Goal: Find specific page/section: Find specific page/section

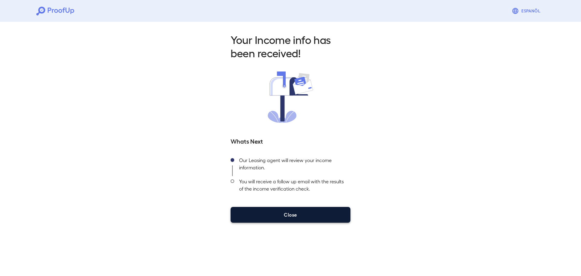
click at [297, 208] on button "Close" at bounding box center [291, 215] width 120 height 16
click at [295, 219] on button "Close" at bounding box center [291, 215] width 120 height 16
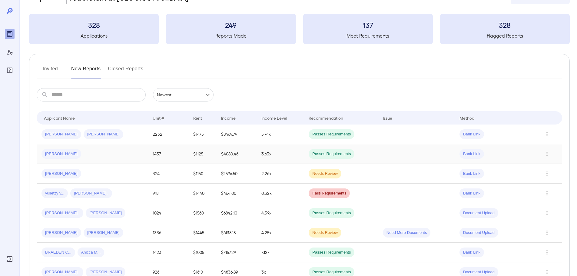
scroll to position [30, 0]
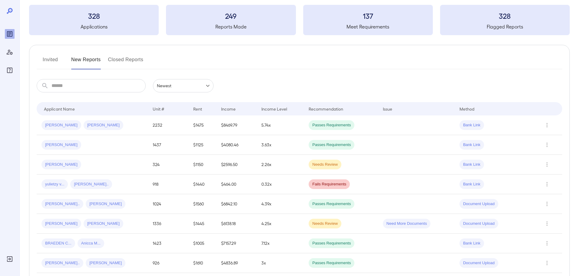
click at [48, 61] on button "Invited" at bounding box center [50, 62] width 27 height 15
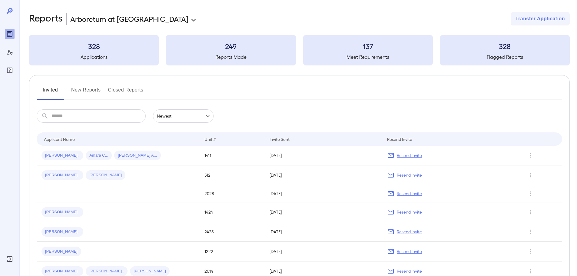
click at [77, 116] on input "text" at bounding box center [98, 115] width 94 height 13
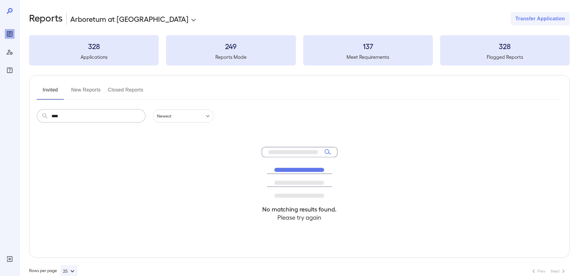
type input "****"
click at [93, 88] on button "New Reports" at bounding box center [86, 92] width 30 height 15
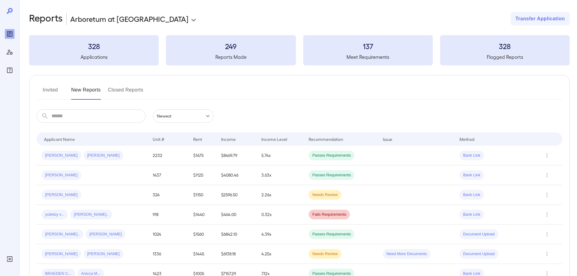
drag, startPoint x: 89, startPoint y: 108, endPoint x: 87, endPoint y: 119, distance: 11.6
click at [87, 119] on input "text" at bounding box center [98, 115] width 94 height 13
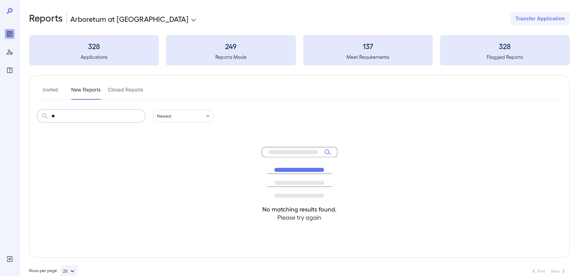
type input "*"
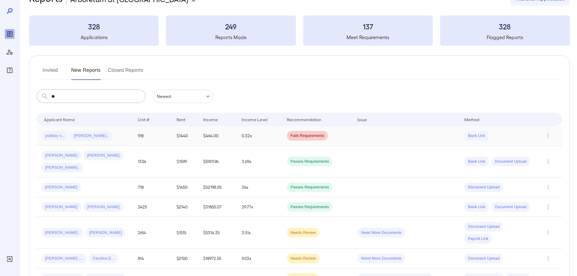
scroll to position [30, 0]
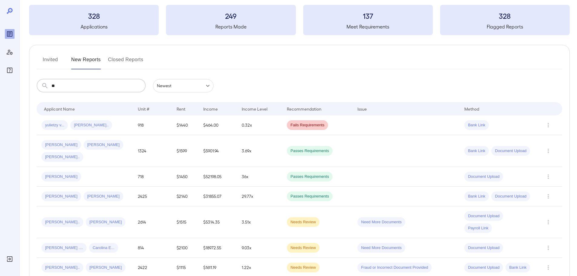
type input "**"
click at [50, 66] on button "Invited" at bounding box center [50, 62] width 27 height 15
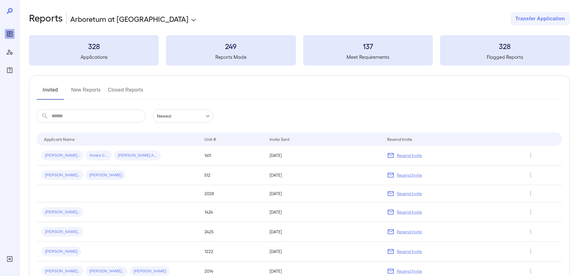
click at [245, 90] on div "Invited New Reports Closed Reports" at bounding box center [299, 92] width 525 height 15
click at [0, 101] on div at bounding box center [9, 138] width 19 height 276
click at [291, 96] on div "Invited New Reports Closed Reports" at bounding box center [299, 92] width 525 height 15
click at [10, 72] on icon "FAQ" at bounding box center [9, 70] width 7 height 7
